Goal: Transaction & Acquisition: Purchase product/service

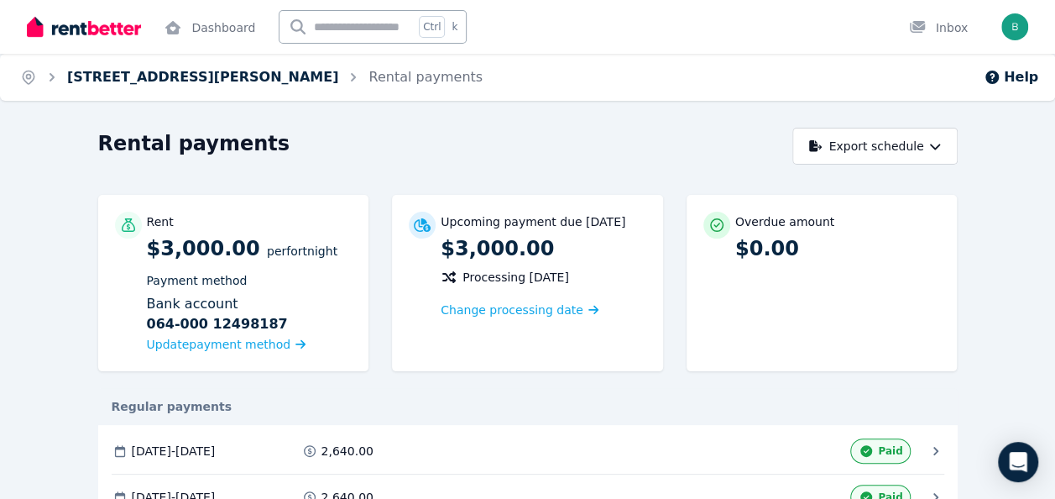
click at [156, 75] on link "[STREET_ADDRESS][PERSON_NAME]" at bounding box center [202, 77] width 271 height 16
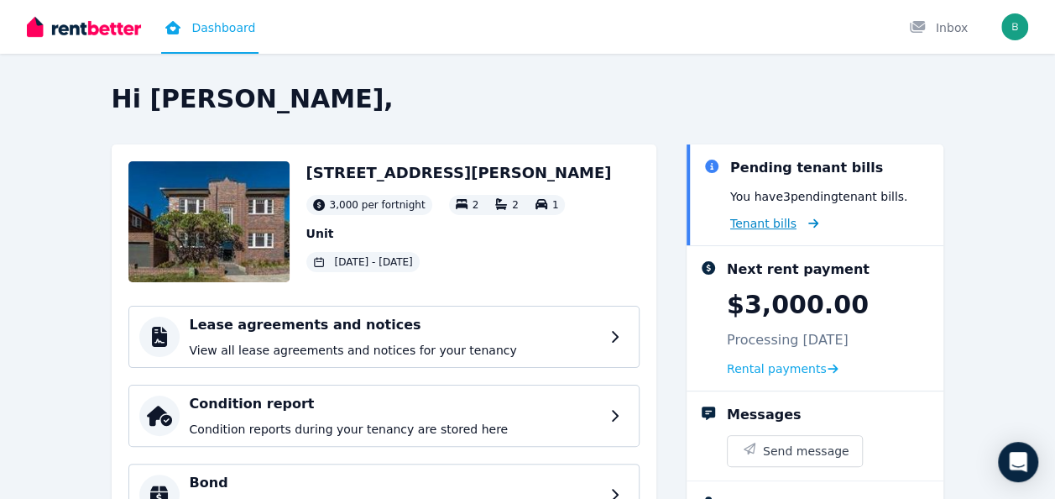
click at [784, 220] on span "Tenant bills" at bounding box center [763, 223] width 66 height 17
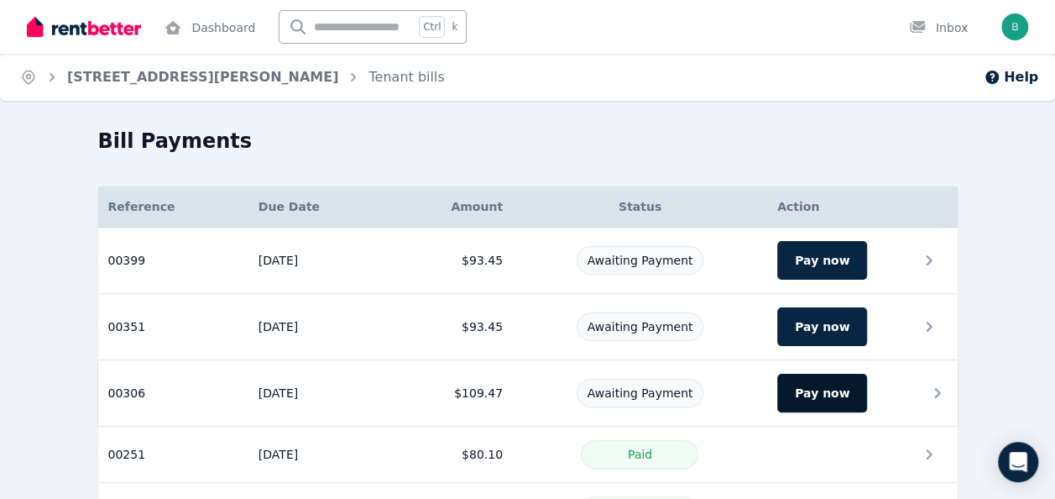
click at [810, 389] on button "Pay now" at bounding box center [822, 392] width 90 height 39
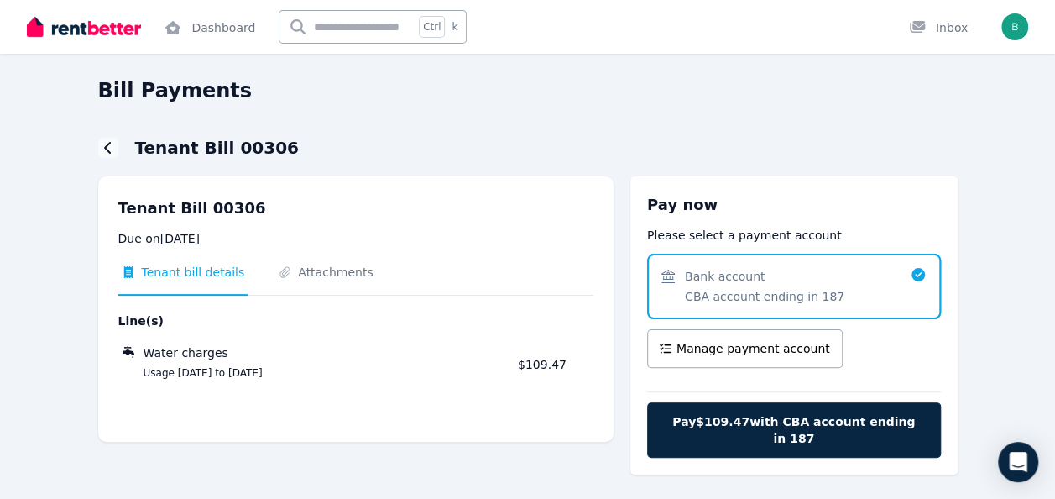
scroll to position [54, 0]
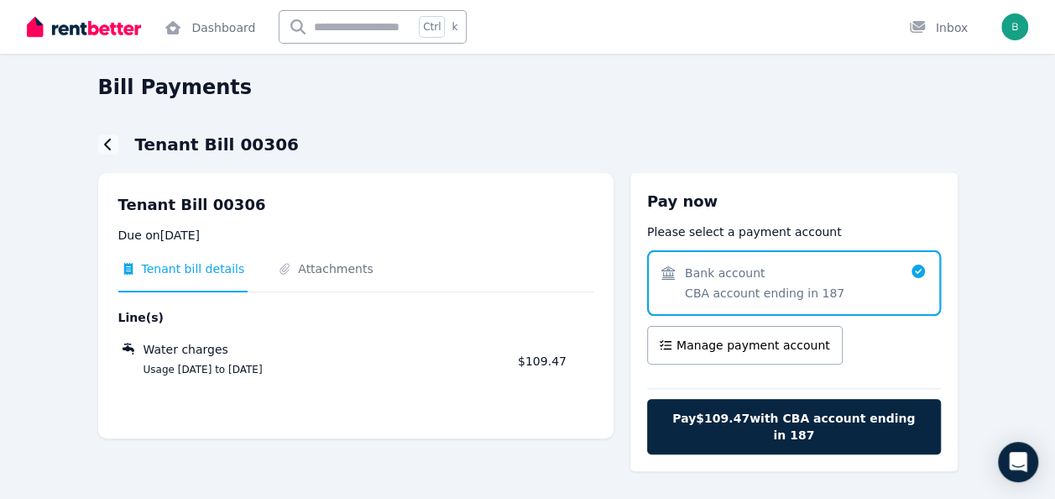
click at [775, 286] on span "CBA account ending in 187" at bounding box center [764, 293] width 159 height 17
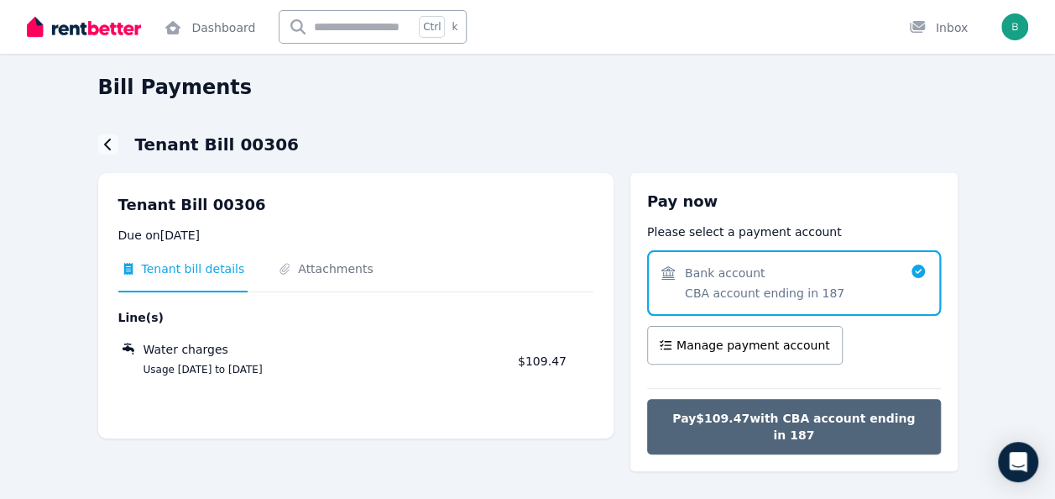
click at [762, 416] on span "Pay $109.47 with CBA account ending in 187" at bounding box center [794, 427] width 258 height 34
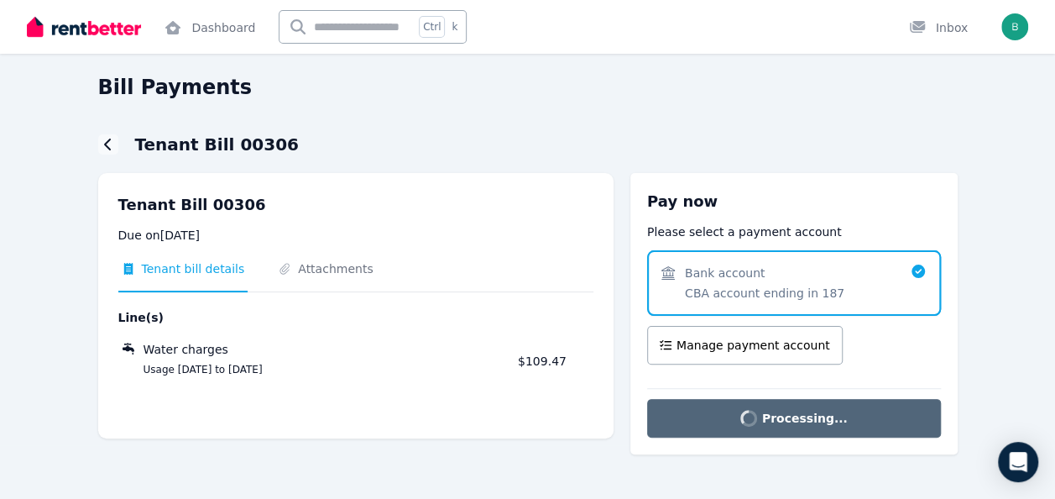
scroll to position [23, 0]
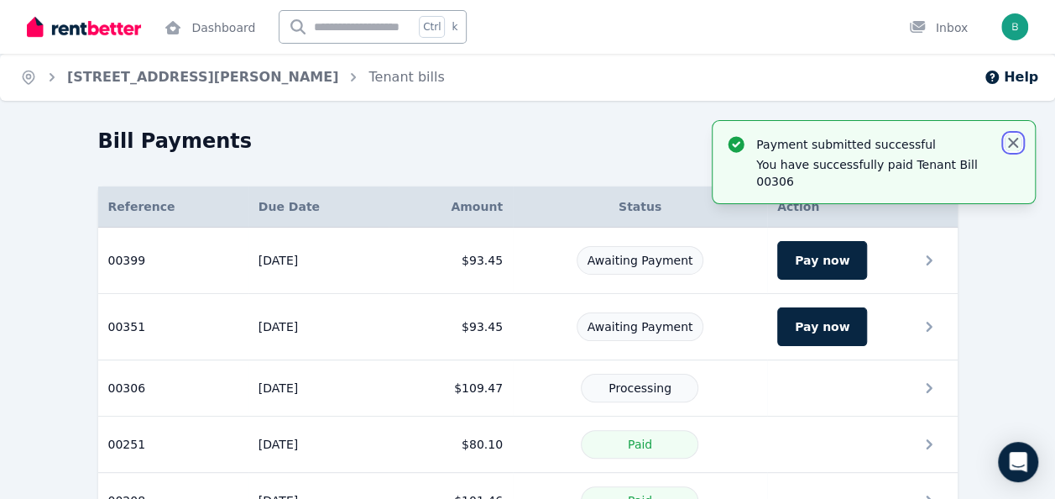
click at [1012, 139] on icon "button" at bounding box center [1013, 142] width 17 height 17
